Goal: Task Accomplishment & Management: Manage account settings

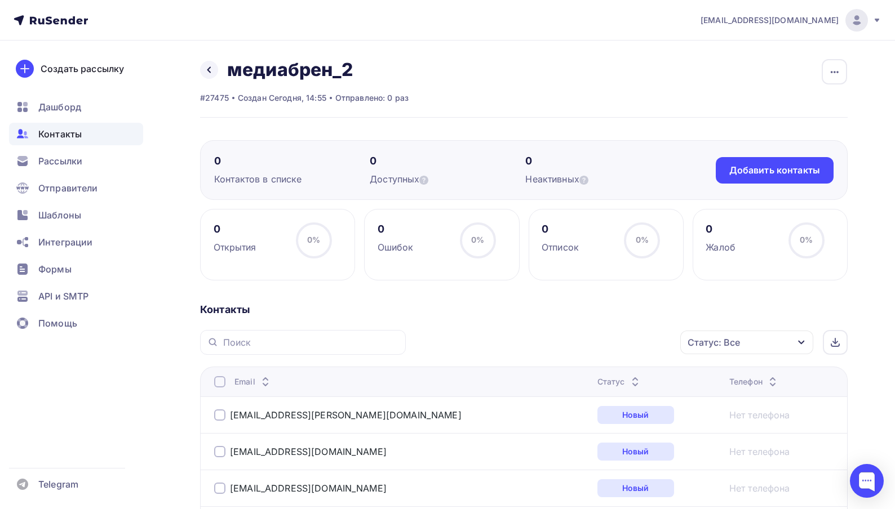
click at [59, 137] on span "Контакты" at bounding box center [59, 134] width 43 height 14
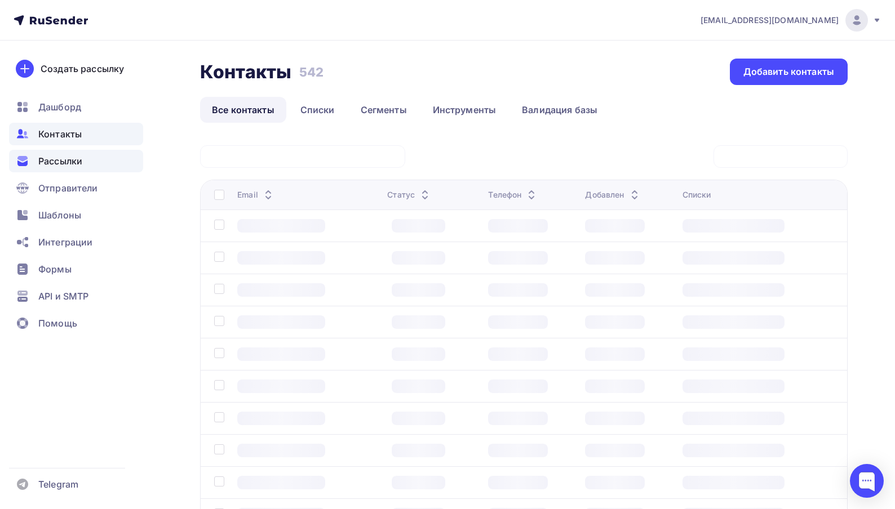
click at [59, 155] on span "Рассылки" at bounding box center [60, 161] width 44 height 14
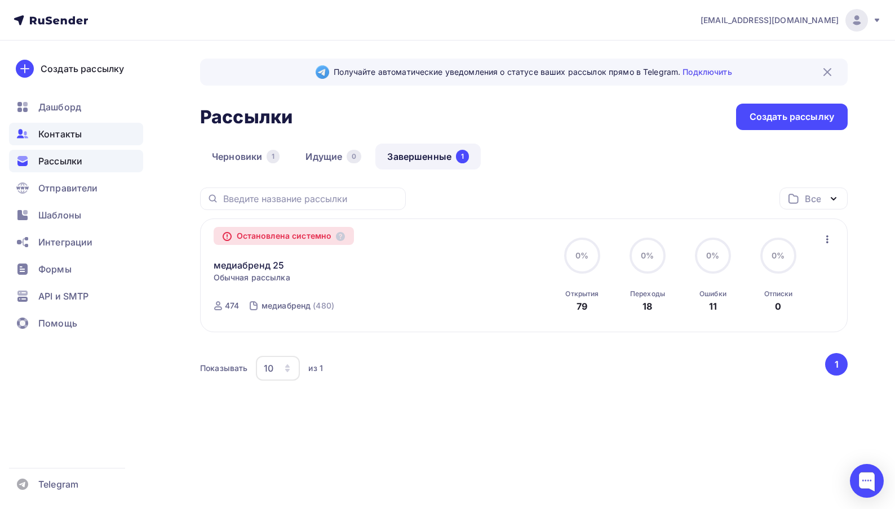
click at [59, 143] on div "Контакты" at bounding box center [76, 134] width 134 height 23
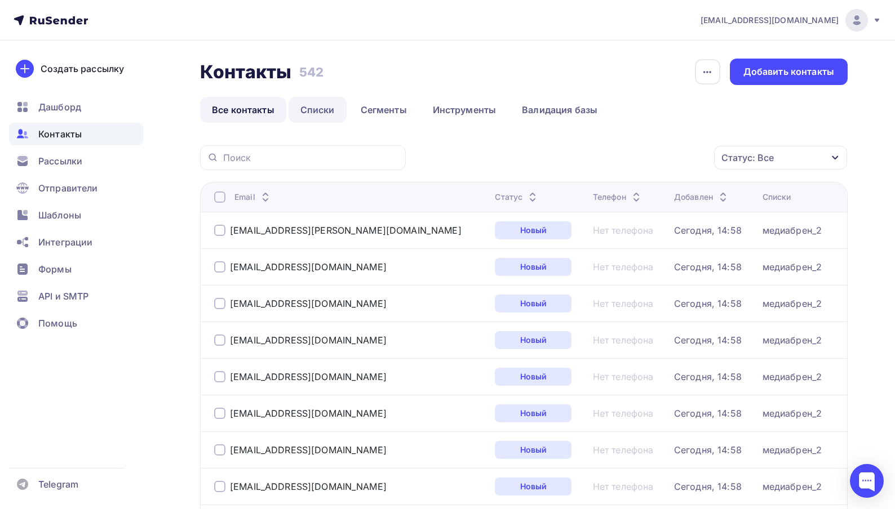
click at [323, 112] on link "Списки" at bounding box center [318, 110] width 58 height 26
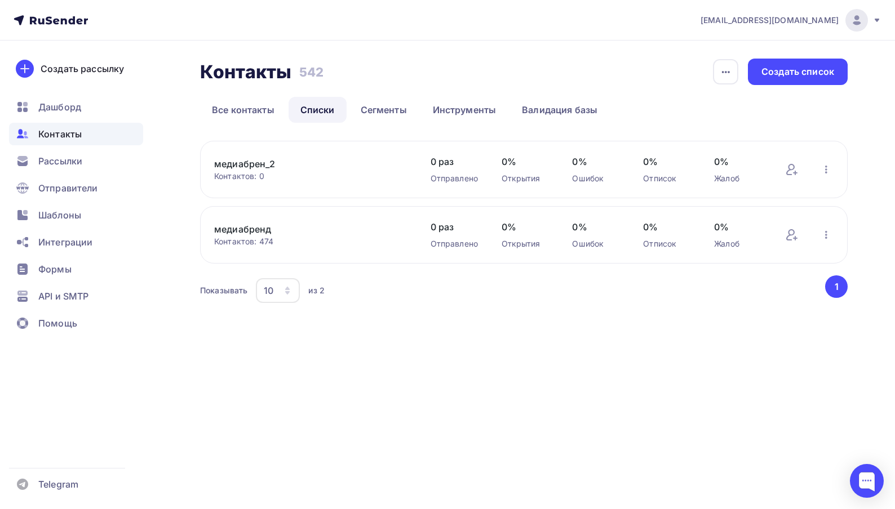
click at [243, 165] on link "медиабрен_2" at bounding box center [310, 164] width 192 height 14
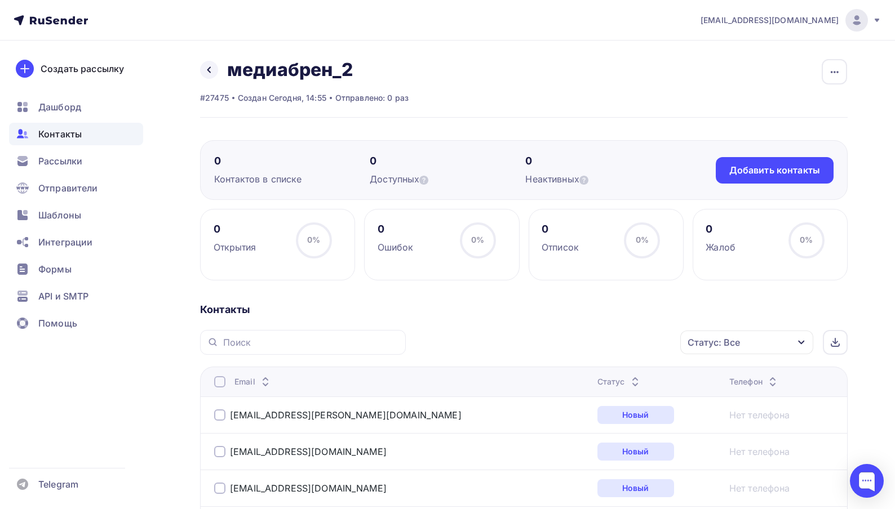
click at [753, 156] on div "0 Контактов в списке 0 Доступных 0 Неактивных Добавить контакты Добавить контак…" at bounding box center [523, 170] width 647 height 60
click at [753, 165] on div "Добавить контакты" at bounding box center [774, 170] width 91 height 13
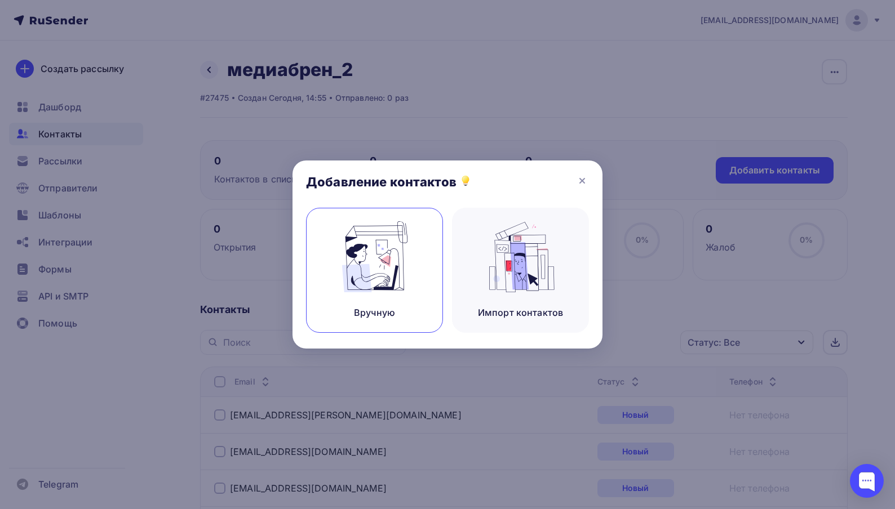
click at [374, 270] on img at bounding box center [375, 256] width 76 height 71
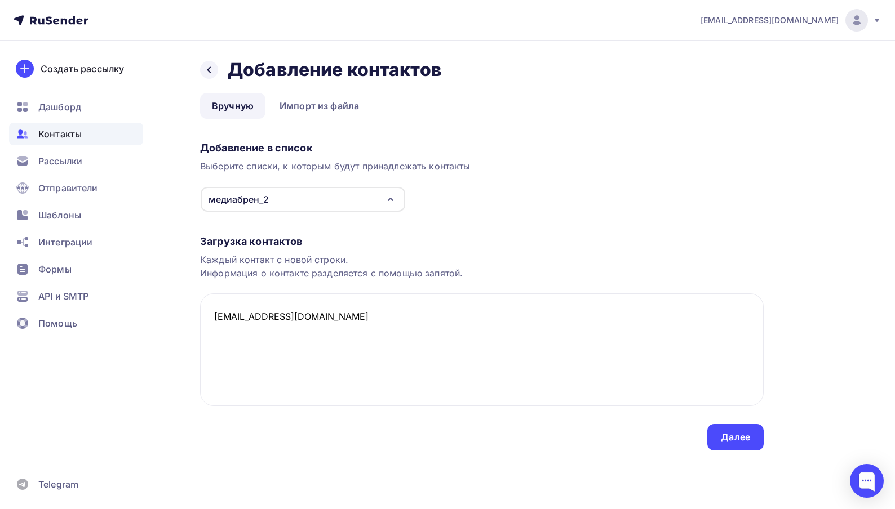
paste textarea "[EMAIL_ADDRESS][DOMAIN_NAME]"
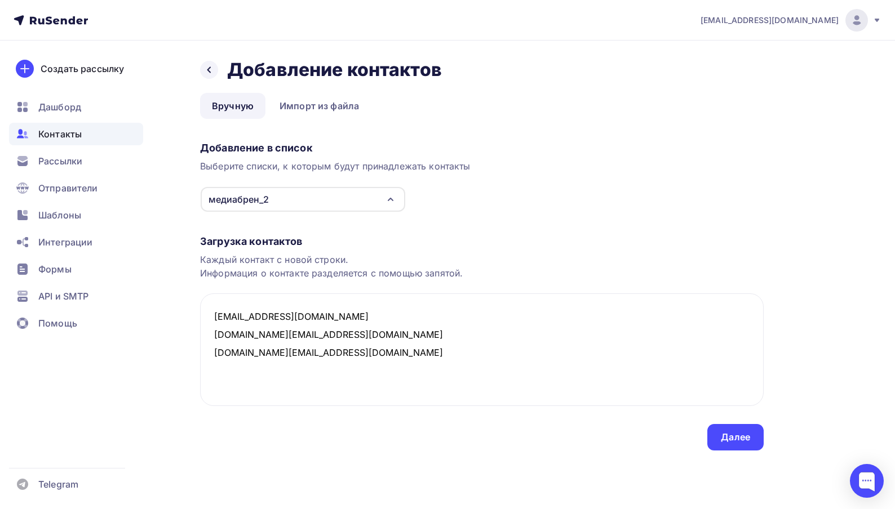
paste textarea "alitskevich@mt.media"
paste textarea "magalev@list.ru"
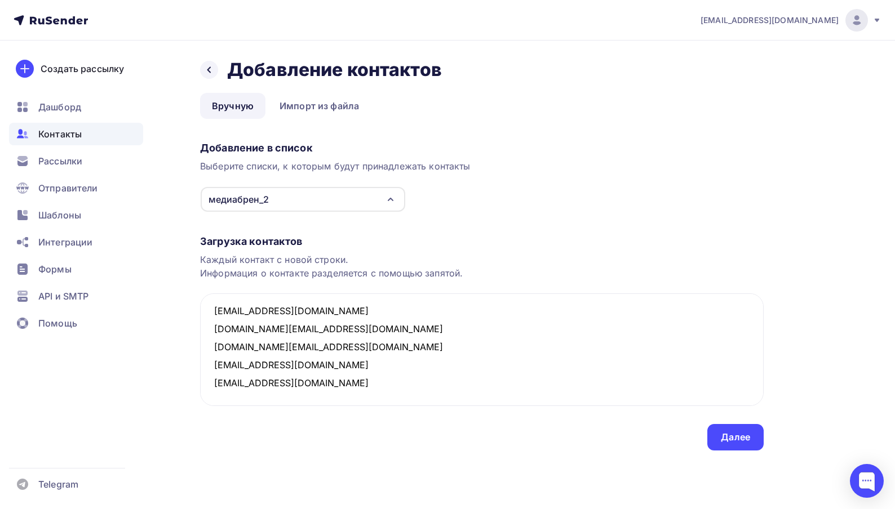
paste textarea "anastasiya.safonova@rt.ru"
paste textarea "veronsokol@yandex-team.ru"
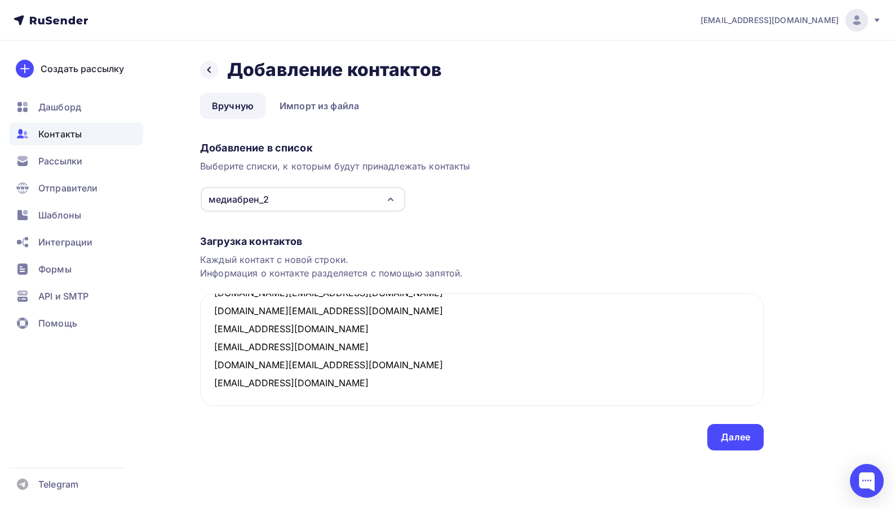
scroll to position [43, 0]
paste textarea "daria.eremyan@gmail.com"
paste textarea "kprishchepa@channel4.ru"
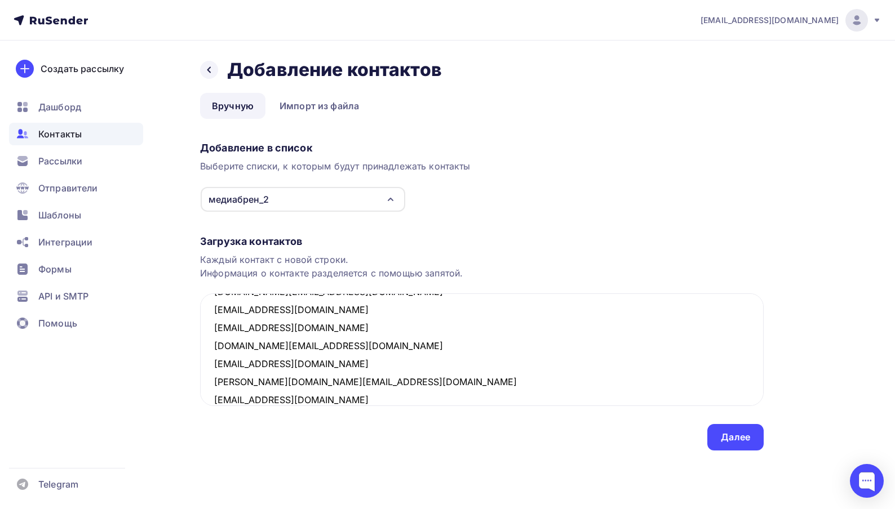
scroll to position [79, 0]
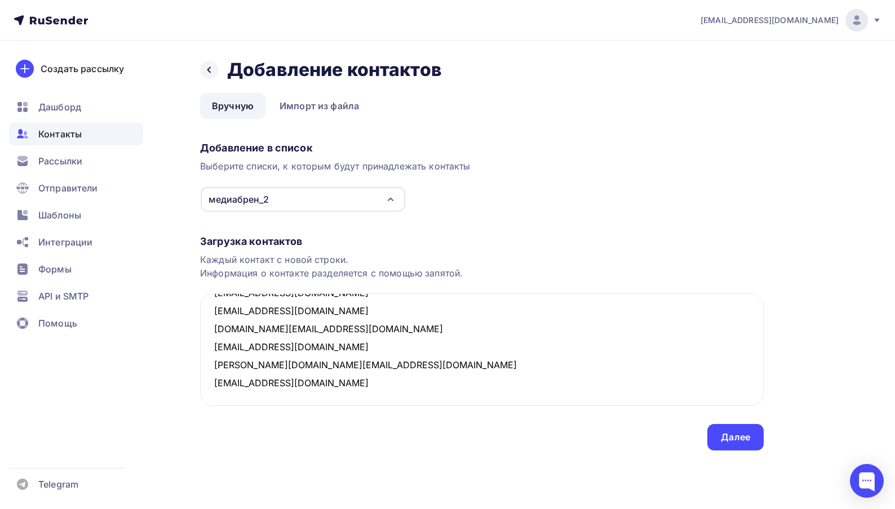
paste textarea "teddy862teddy@gmail.com"
paste textarea "eberlizeva@2x2tv.ru"
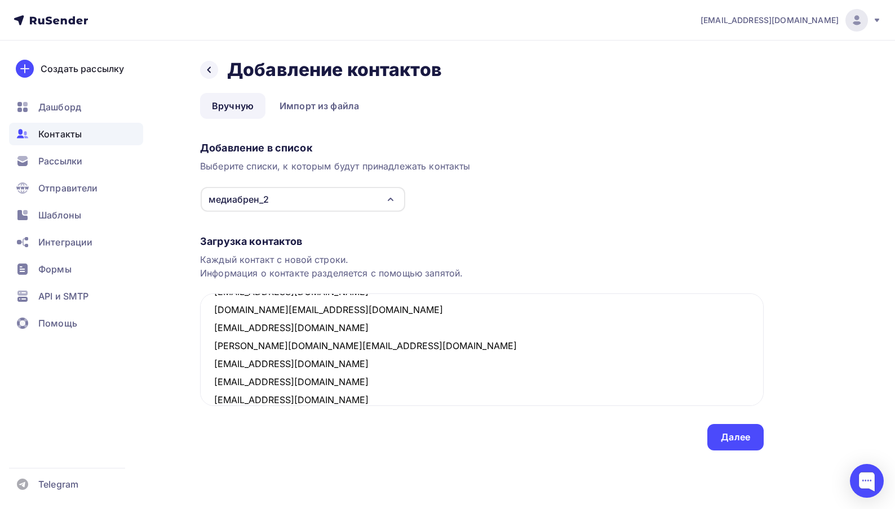
scroll to position [115, 0]
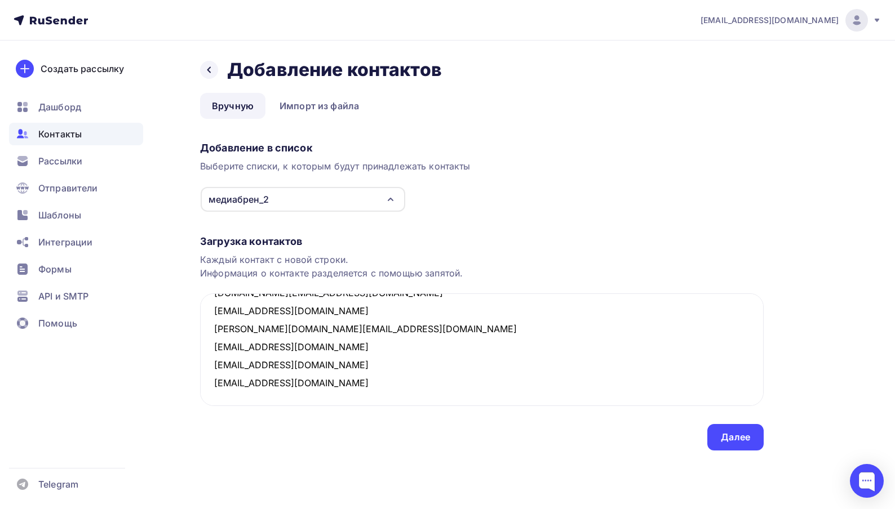
paste textarea "[EMAIL_ADDRESS][DOMAIN_NAME]"
type textarea "semyanova.eva@mail.ru al.magalev@okko.tv mokshina.pol@gmail.com alitskevich@mt.…"
click at [728, 450] on div "Далее" at bounding box center [735, 437] width 56 height 26
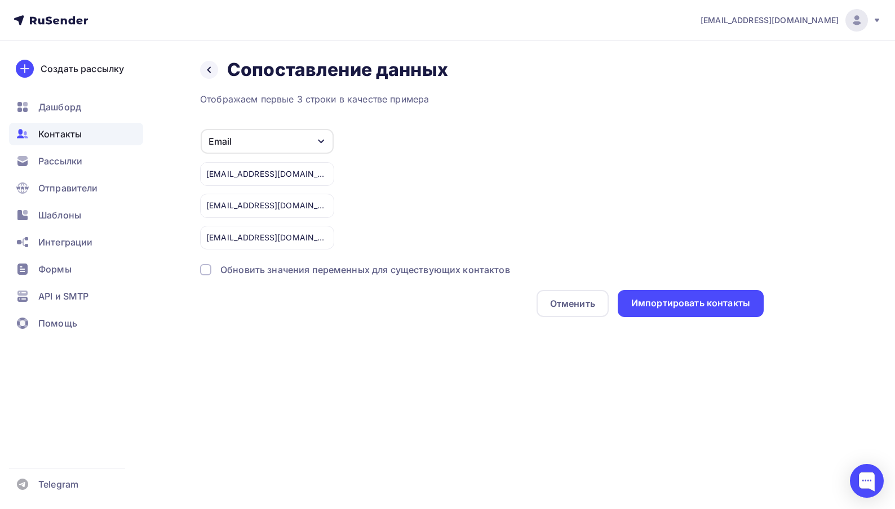
click at [211, 271] on div at bounding box center [205, 269] width 11 height 11
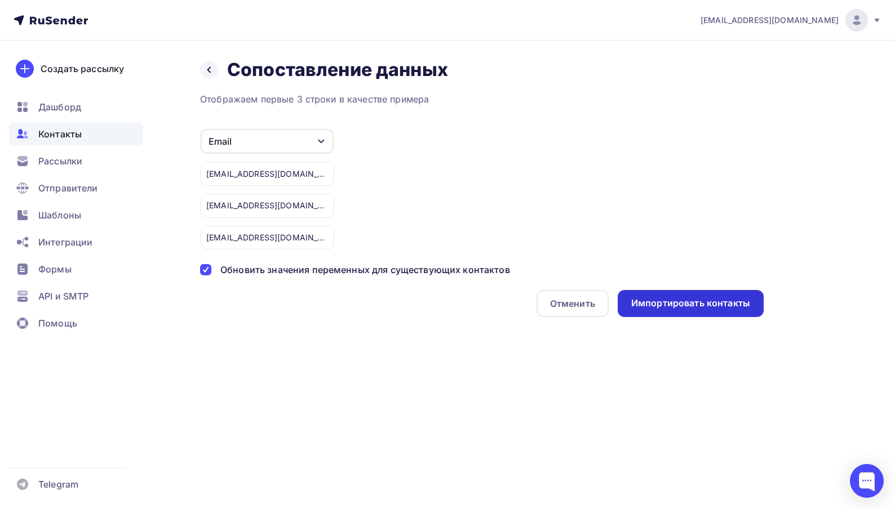
click at [690, 306] on div "Импортировать контакты" at bounding box center [690, 303] width 119 height 13
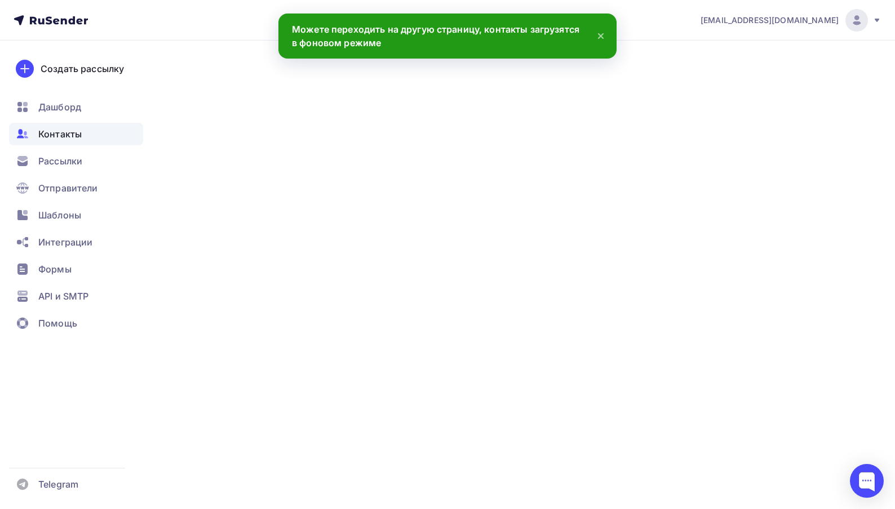
scroll to position [150, 0]
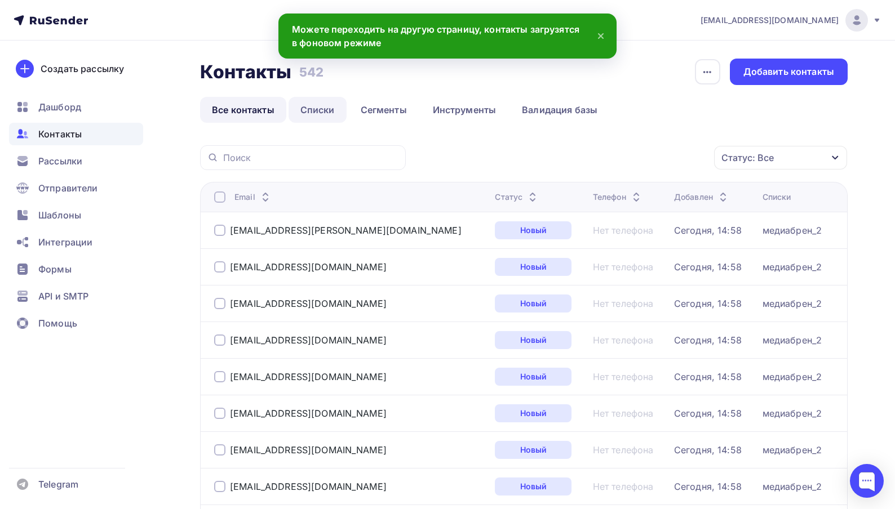
click at [322, 114] on link "Списки" at bounding box center [318, 110] width 58 height 26
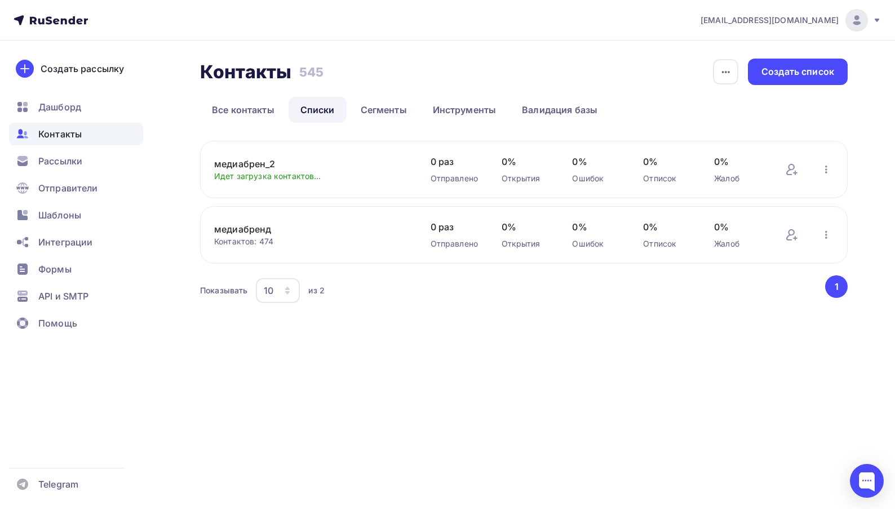
click at [238, 164] on link "медиабрен_2" at bounding box center [310, 164] width 192 height 14
click at [55, 140] on span "Контакты" at bounding box center [59, 134] width 43 height 14
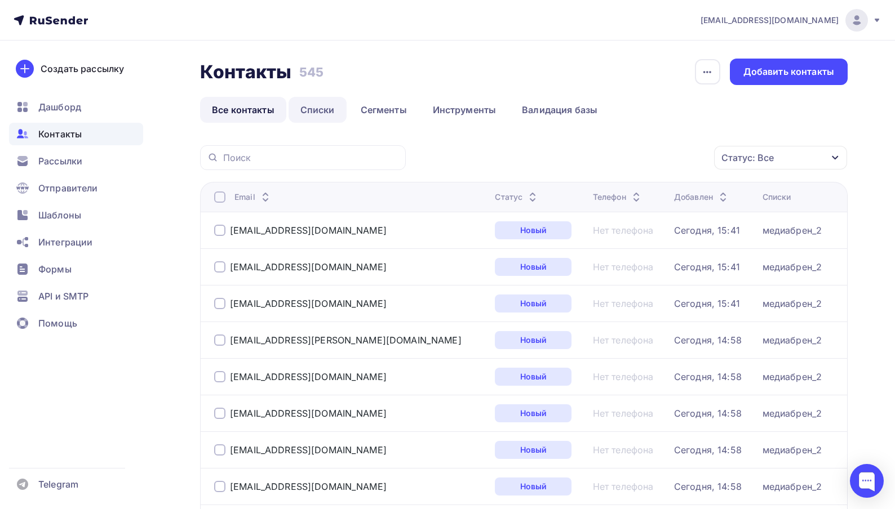
click at [305, 110] on link "Списки" at bounding box center [318, 110] width 58 height 26
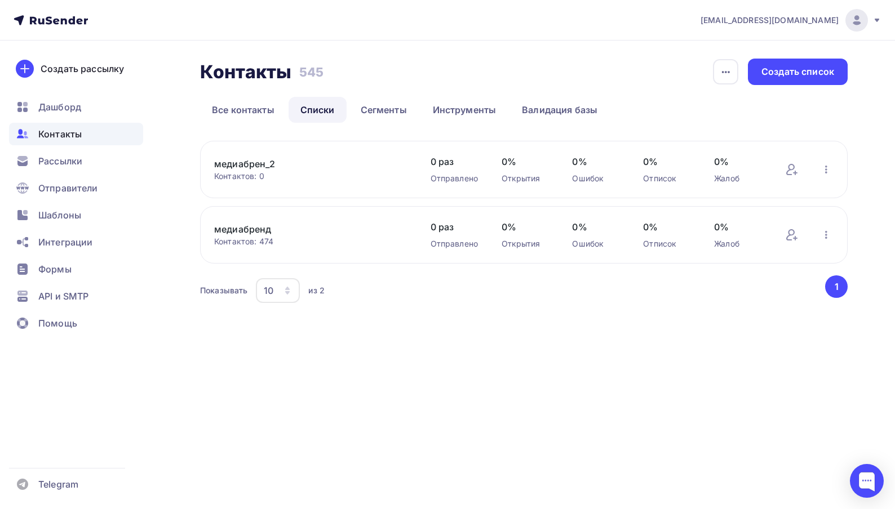
click at [246, 168] on link "медиабрен_2" at bounding box center [310, 164] width 192 height 14
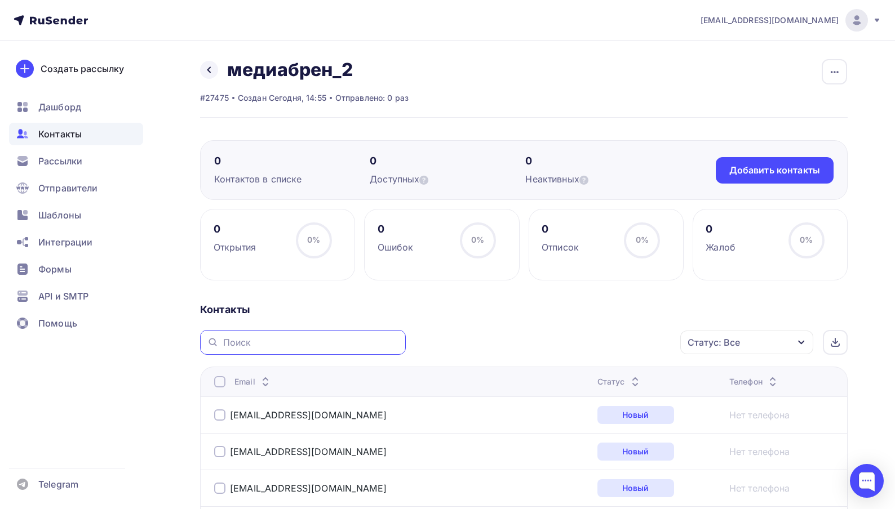
click at [275, 340] on input "text" at bounding box center [311, 342] width 176 height 12
paste input "y.nazarova@okko.tv"
click at [243, 344] on input "y.nazarova@okko.tv" at bounding box center [311, 342] width 176 height 12
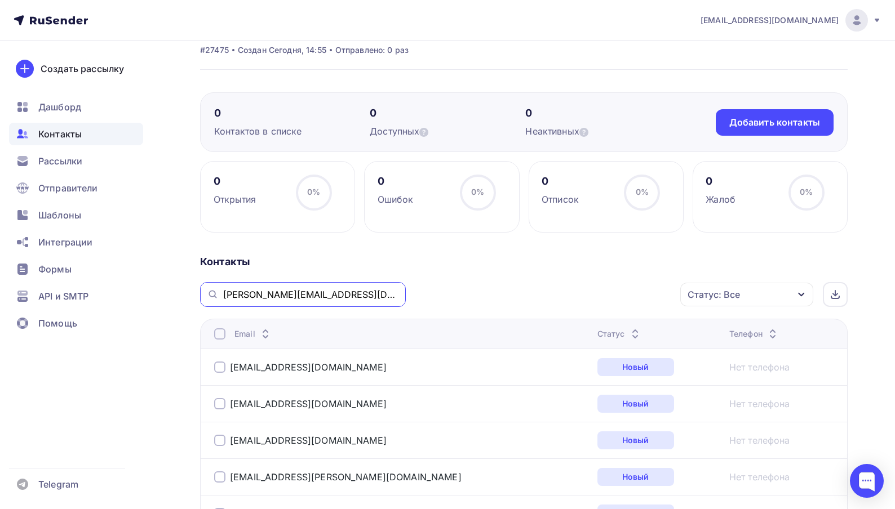
scroll to position [49, 0]
type input "y.nazarova@okko.tv"
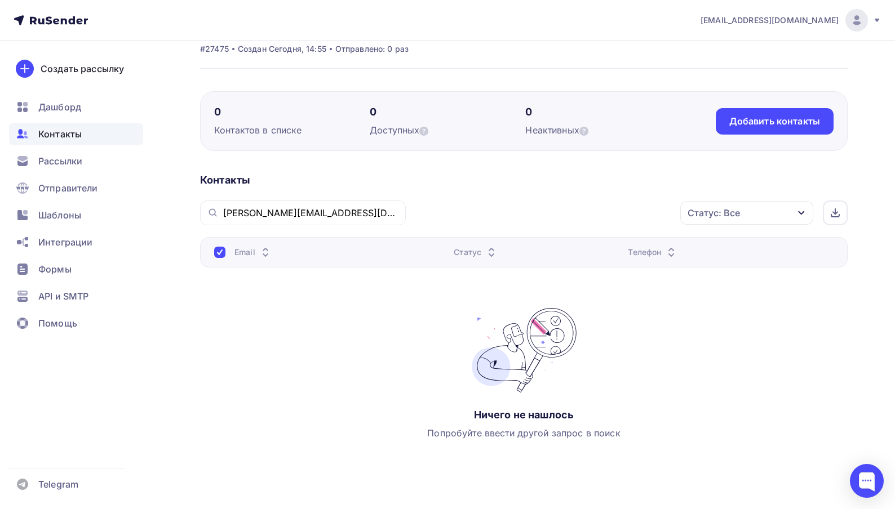
scroll to position [0, 0]
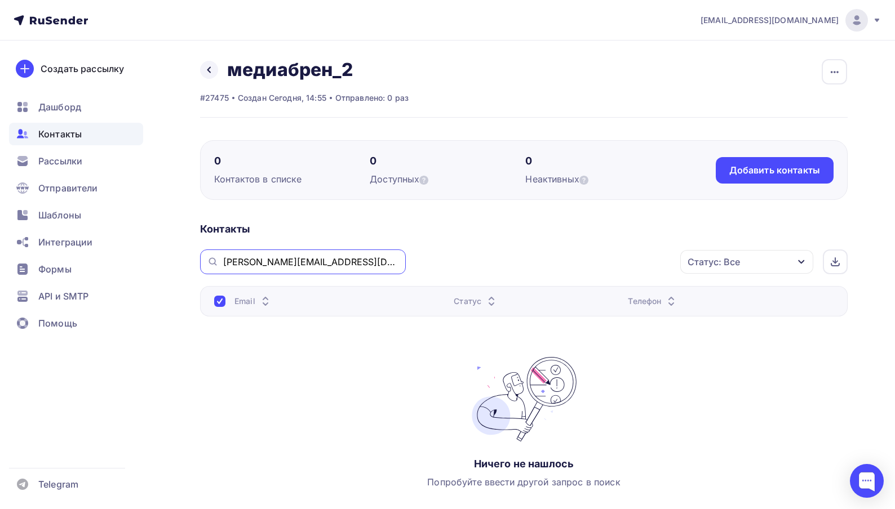
click at [320, 266] on input "y.nazarova@okko.tv" at bounding box center [311, 262] width 176 height 12
click at [766, 175] on div "Добавить контакты" at bounding box center [774, 170] width 91 height 13
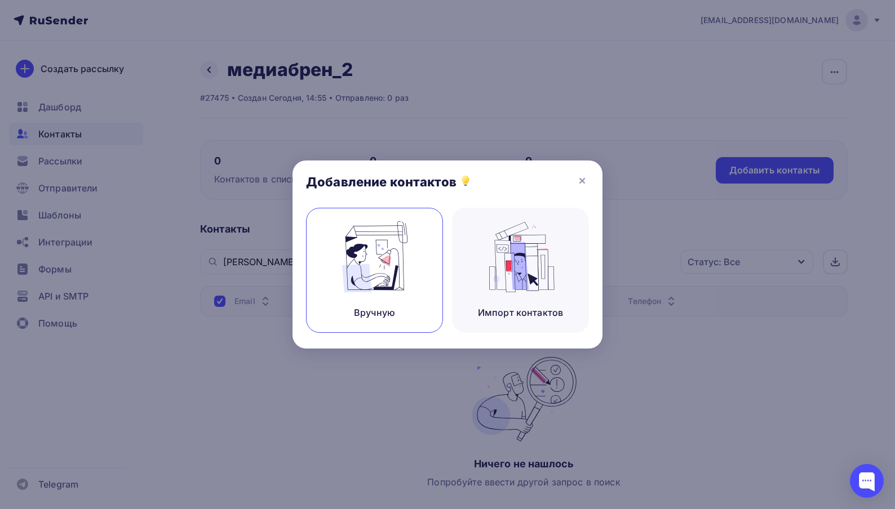
click at [360, 280] on img at bounding box center [375, 256] width 76 height 71
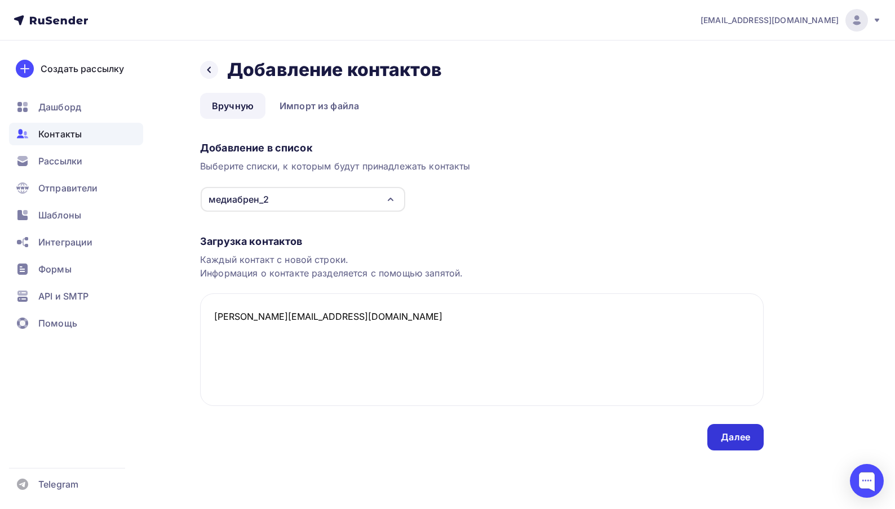
type textarea "y.nazarova@okko.tv"
click at [744, 436] on div "Далее" at bounding box center [735, 437] width 29 height 13
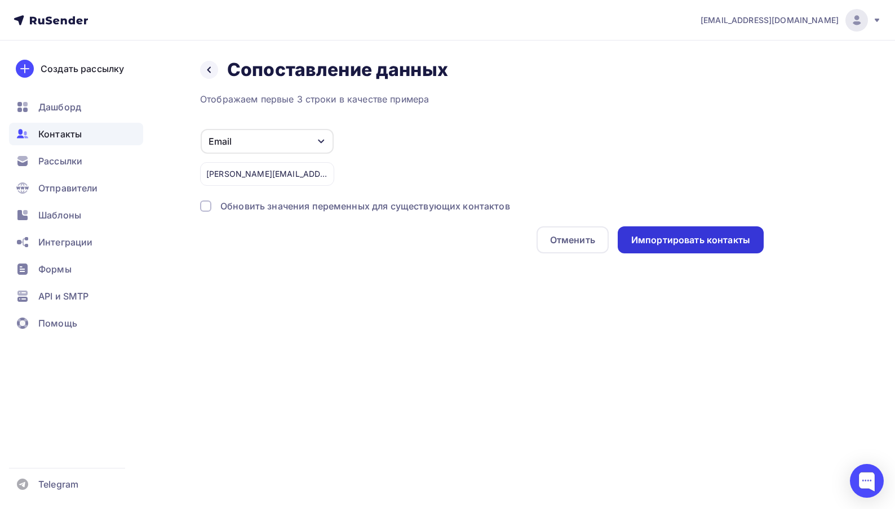
click at [708, 244] on div "Импортировать контакты" at bounding box center [690, 240] width 119 height 13
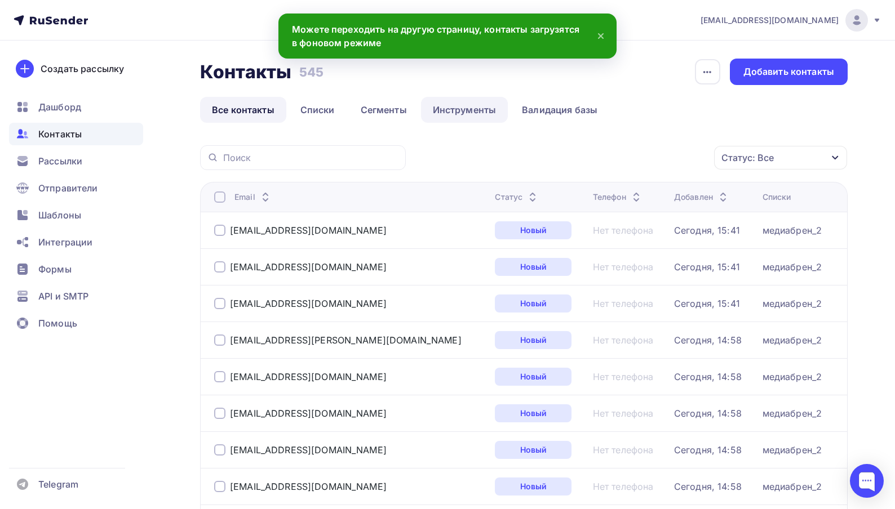
click at [455, 113] on link "Инструменты" at bounding box center [464, 110] width 87 height 26
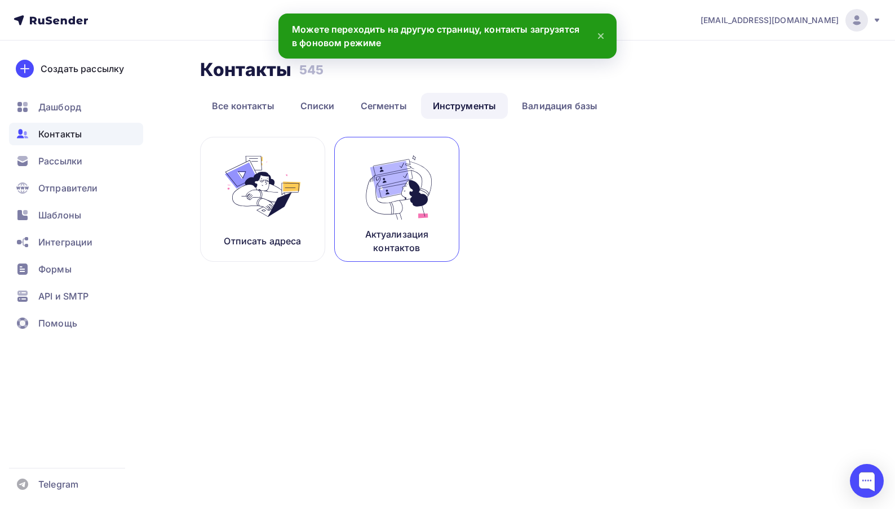
click at [401, 233] on p "Актуализация контактов" at bounding box center [396, 241] width 97 height 27
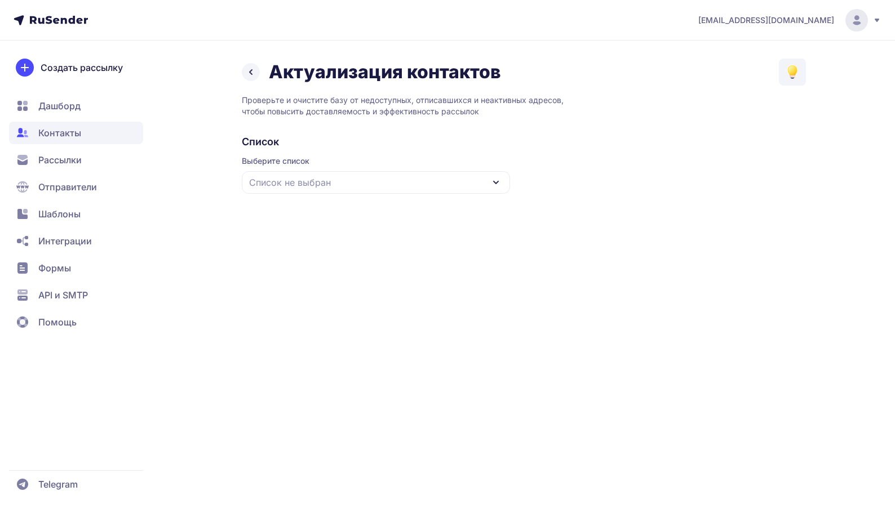
click at [315, 179] on span "Список не выбран" at bounding box center [290, 183] width 82 height 14
click at [298, 256] on div "медиабрен_2" at bounding box center [376, 251] width 255 height 27
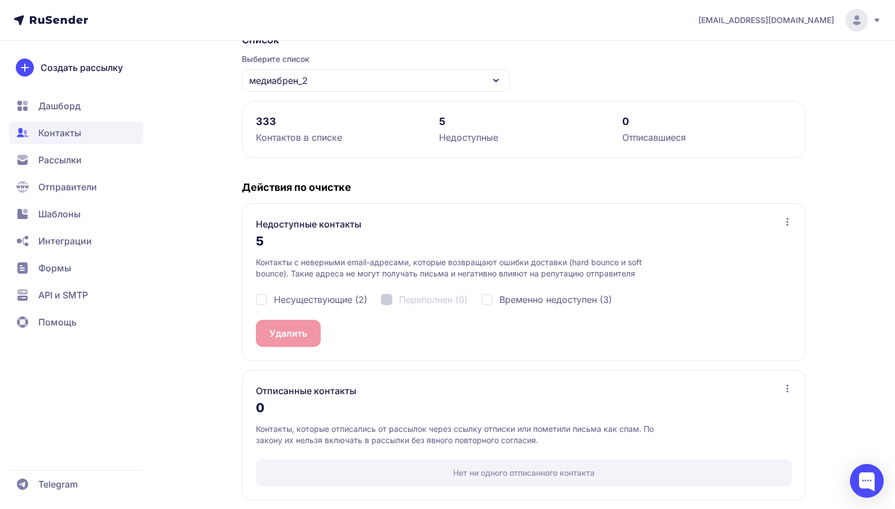
scroll to position [107, 0]
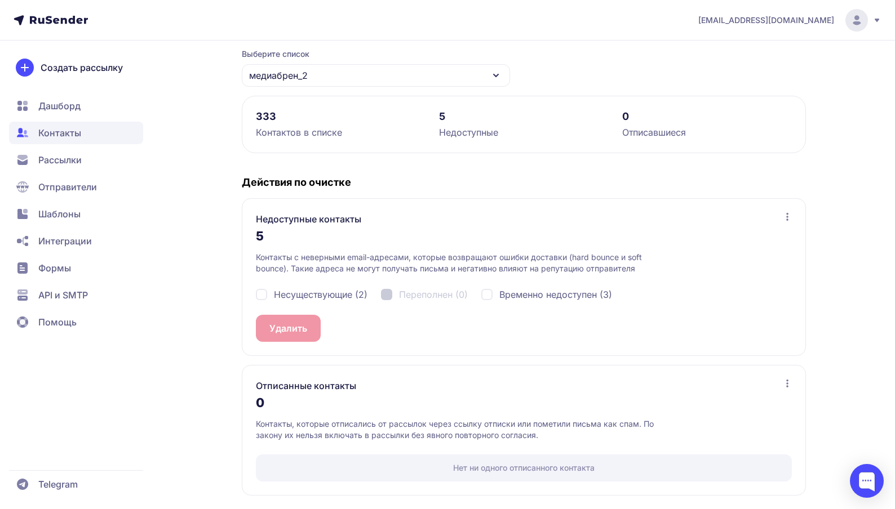
click at [262, 296] on div "Несуществующие (2)" at bounding box center [312, 295] width 112 height 14
checkbox input "true"
click at [489, 294] on div "Временно недоступен (3)" at bounding box center [546, 295] width 131 height 14
checkbox input "true"
click at [294, 334] on button "Удалить 5" at bounding box center [291, 328] width 70 height 27
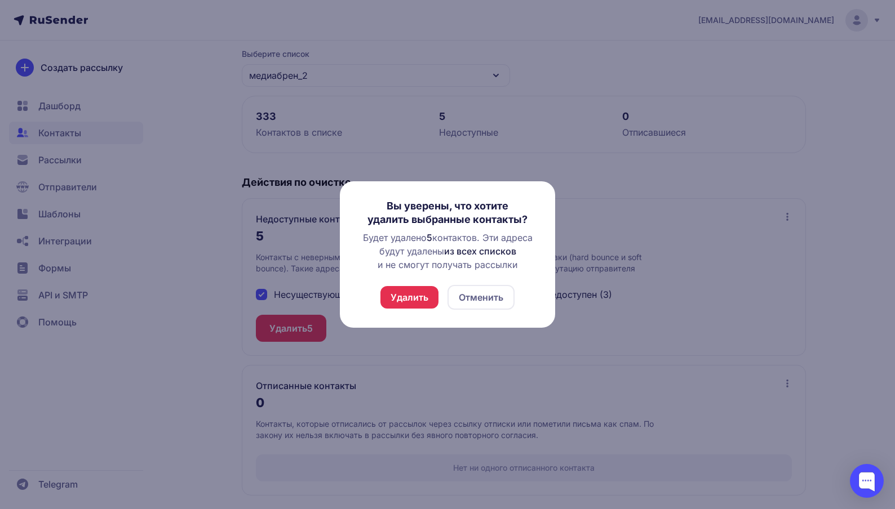
click at [407, 297] on button "Удалить" at bounding box center [409, 297] width 58 height 23
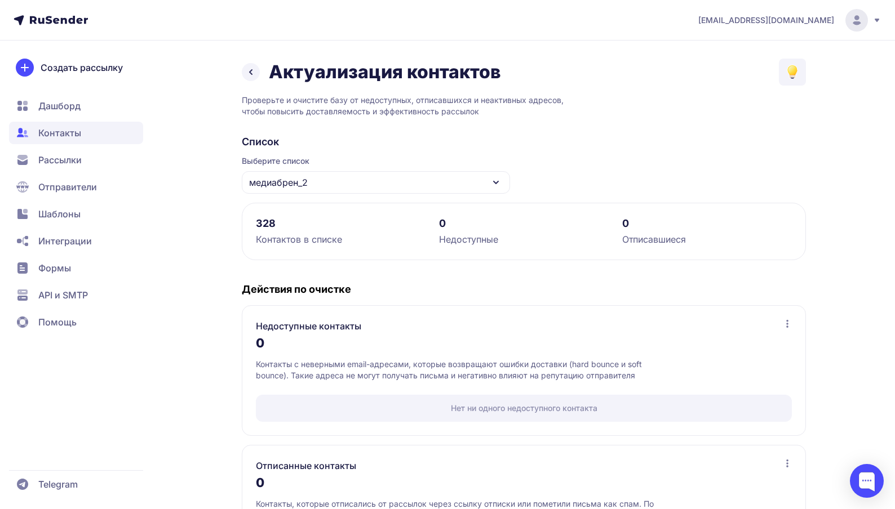
click at [252, 71] on icon at bounding box center [251, 72] width 14 height 14
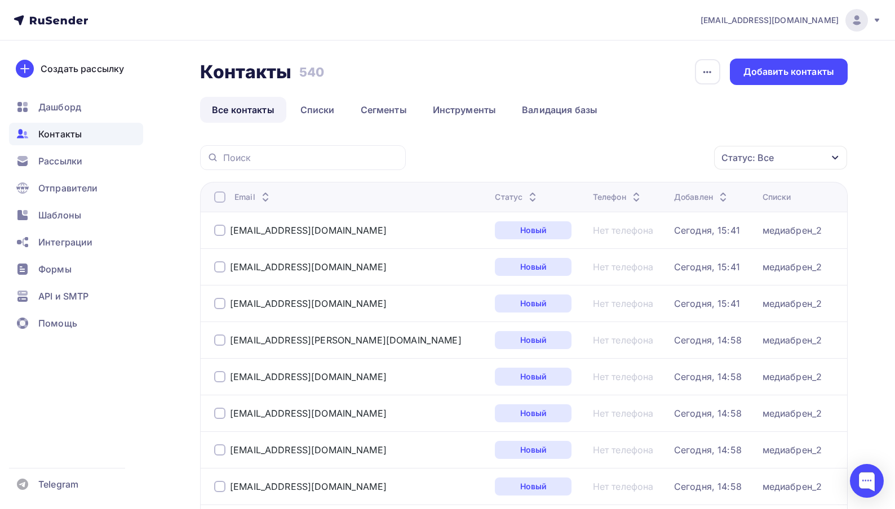
click at [249, 113] on link "Все контакты" at bounding box center [243, 110] width 86 height 26
click at [313, 105] on link "Списки" at bounding box center [318, 110] width 58 height 26
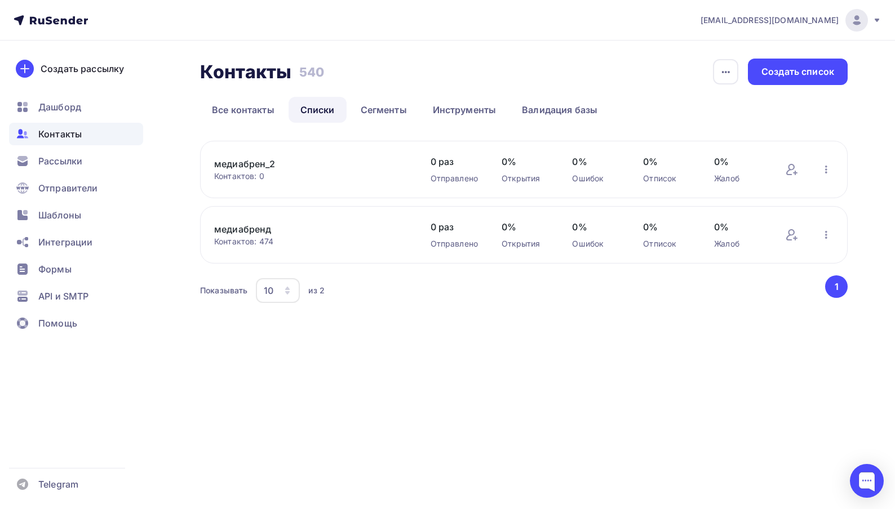
click at [250, 167] on link "медиабрен_2" at bounding box center [310, 164] width 192 height 14
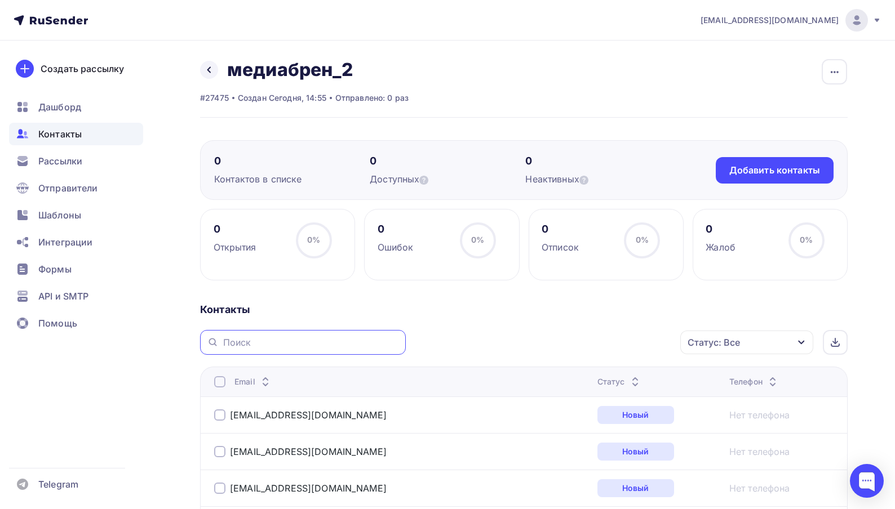
click at [276, 338] on input "text" at bounding box center [311, 342] width 176 height 12
paste input "[PERSON_NAME][EMAIL_ADDRESS][DOMAIN_NAME]"
type input "[PERSON_NAME][EMAIL_ADDRESS][DOMAIN_NAME]"
